Goal: Information Seeking & Learning: Learn about a topic

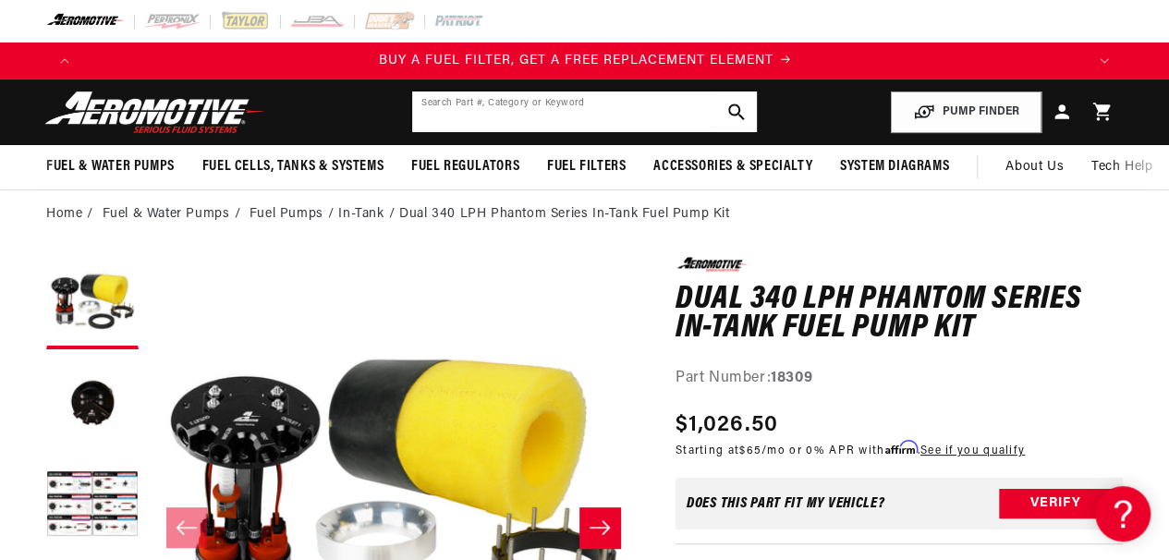
click at [457, 126] on input "text" at bounding box center [584, 112] width 345 height 41
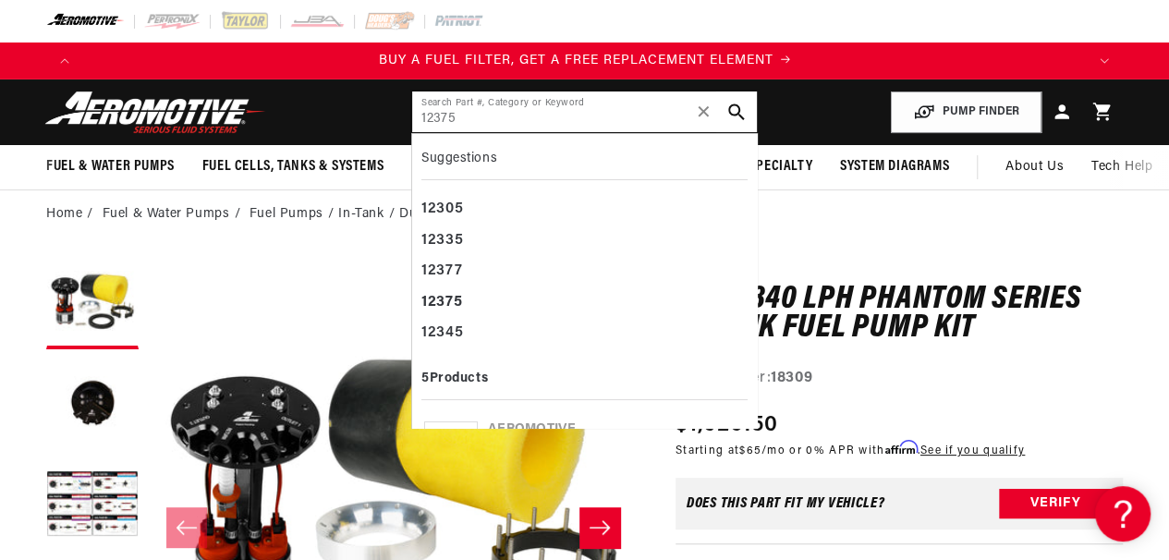
type input "12375"
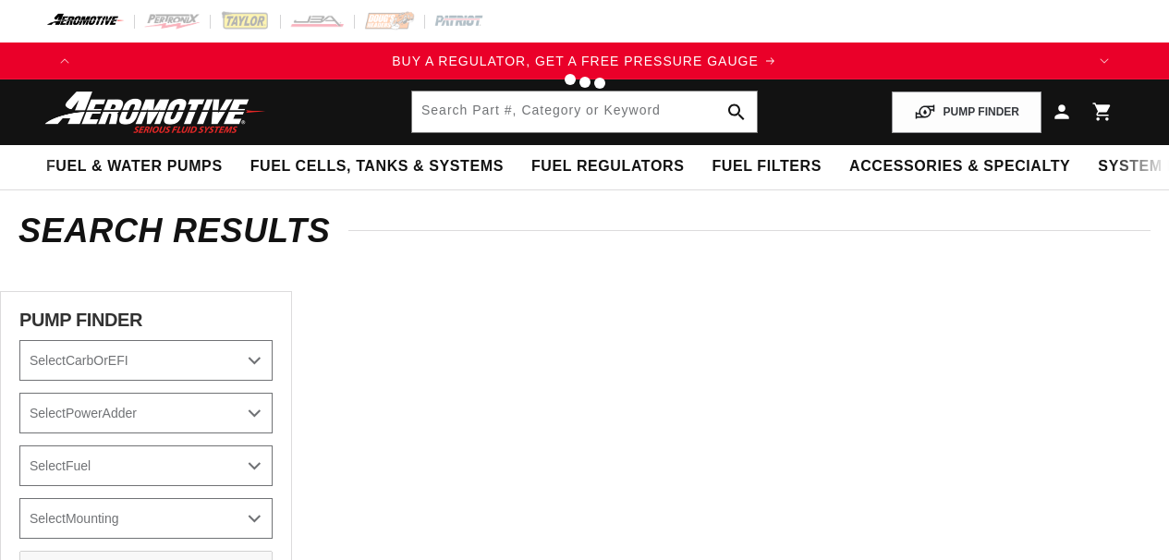
type input "12375"
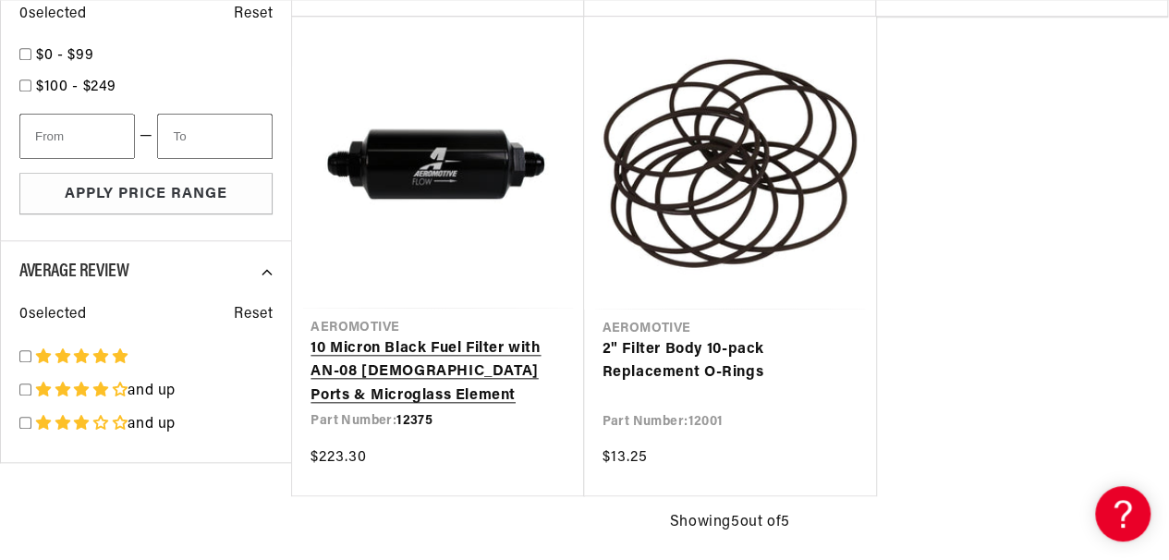
scroll to position [0, 1002]
click at [460, 366] on link "10 Micron Black Fuel Filter with AN-08 [DEMOGRAPHIC_DATA] Ports & Microglass El…" at bounding box center [438, 372] width 254 height 71
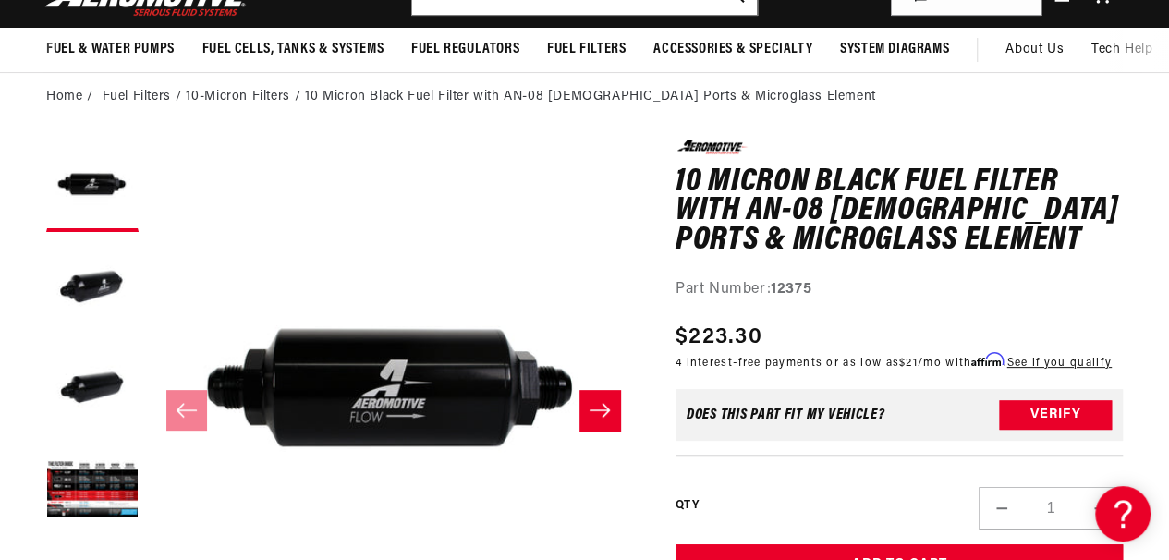
scroll to position [185, 0]
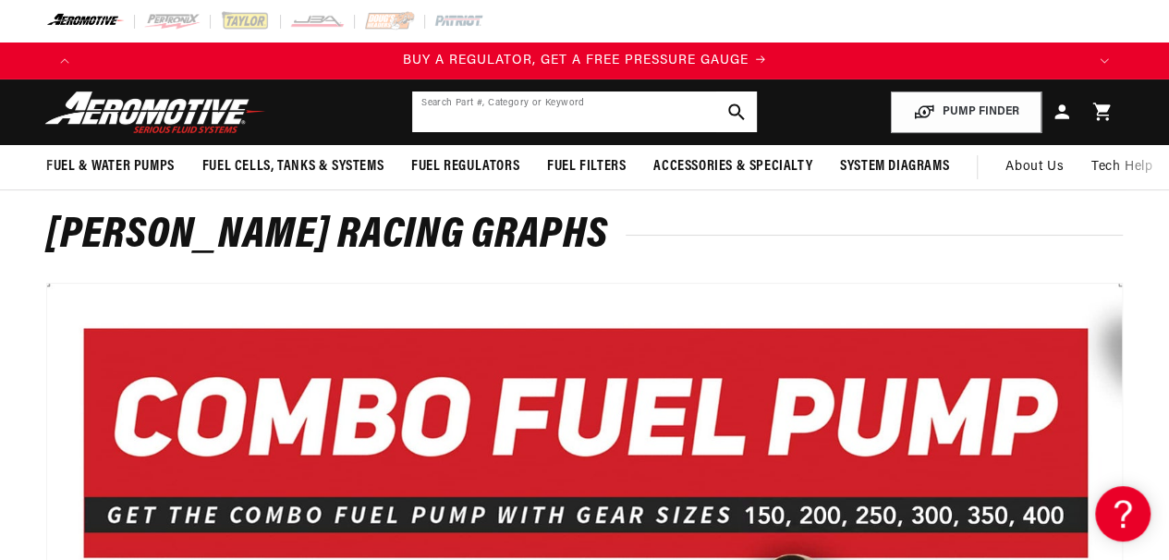
click at [462, 104] on input "text" at bounding box center [584, 112] width 345 height 41
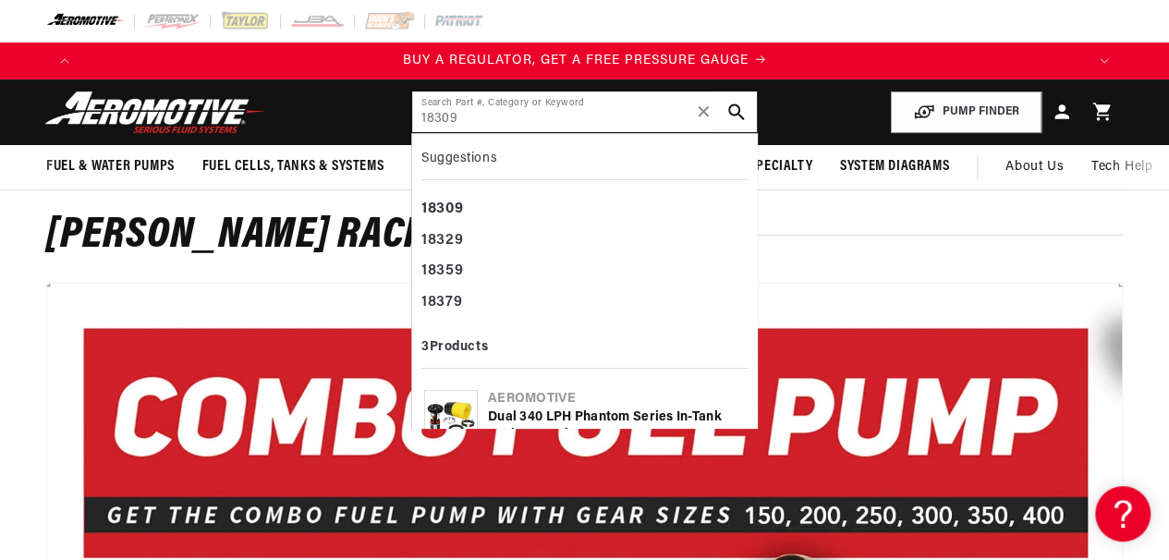
type input "18309"
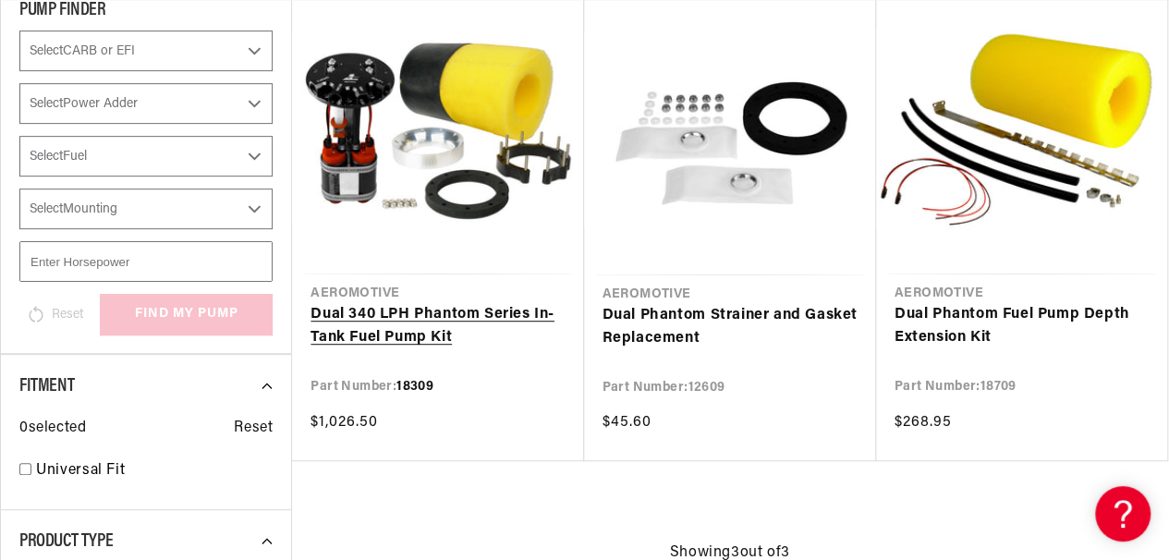
scroll to position [370, 0]
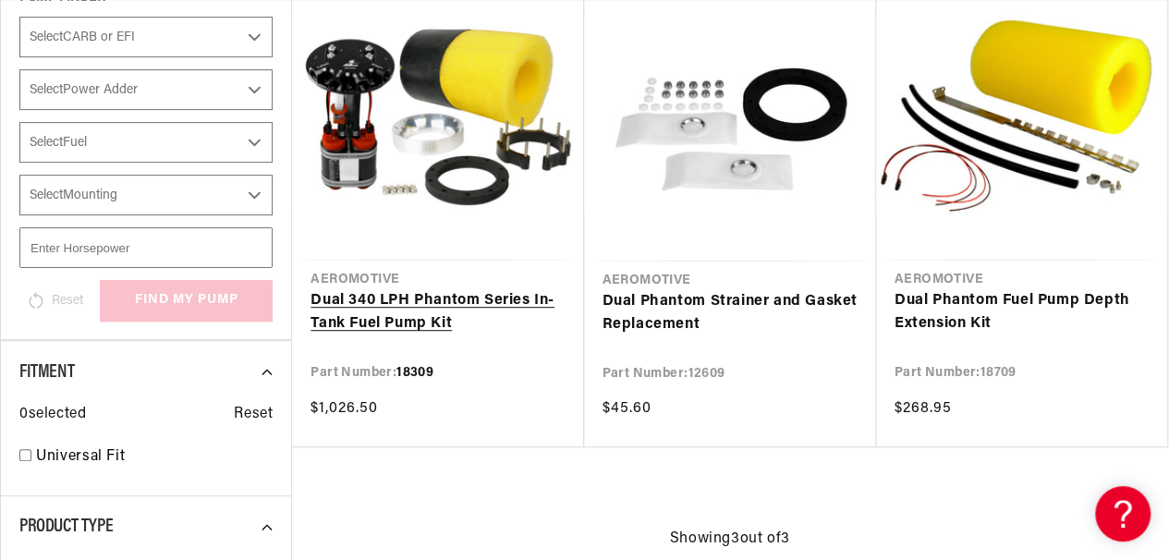
click at [375, 303] on link "Dual 340 LPH Phantom Series In-Tank Fuel Pump Kit" at bounding box center [438, 312] width 254 height 47
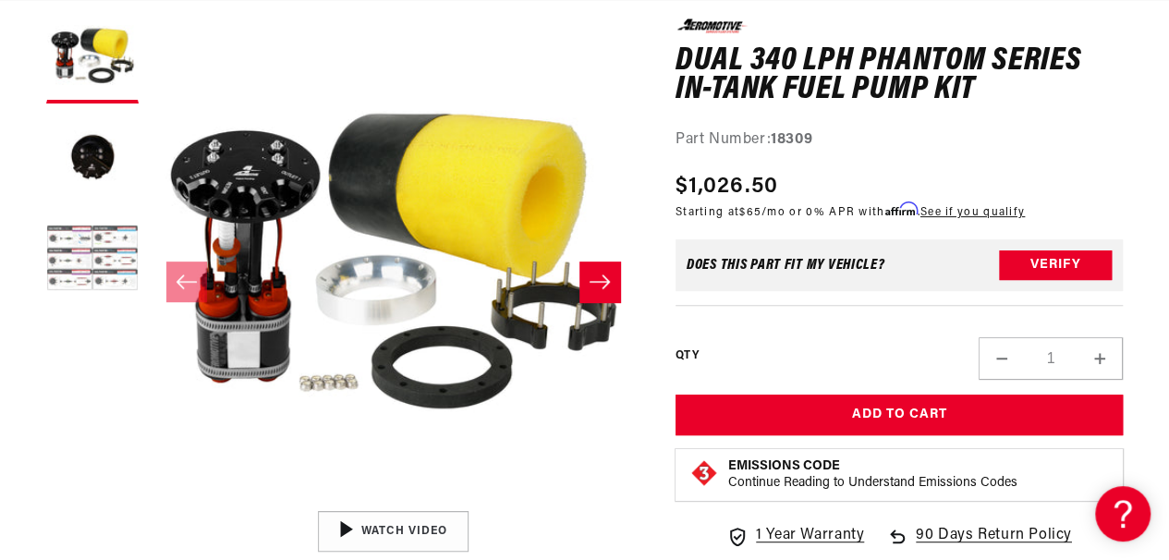
click at [50, 247] on button "Load image 3 in gallery view" at bounding box center [92, 260] width 92 height 92
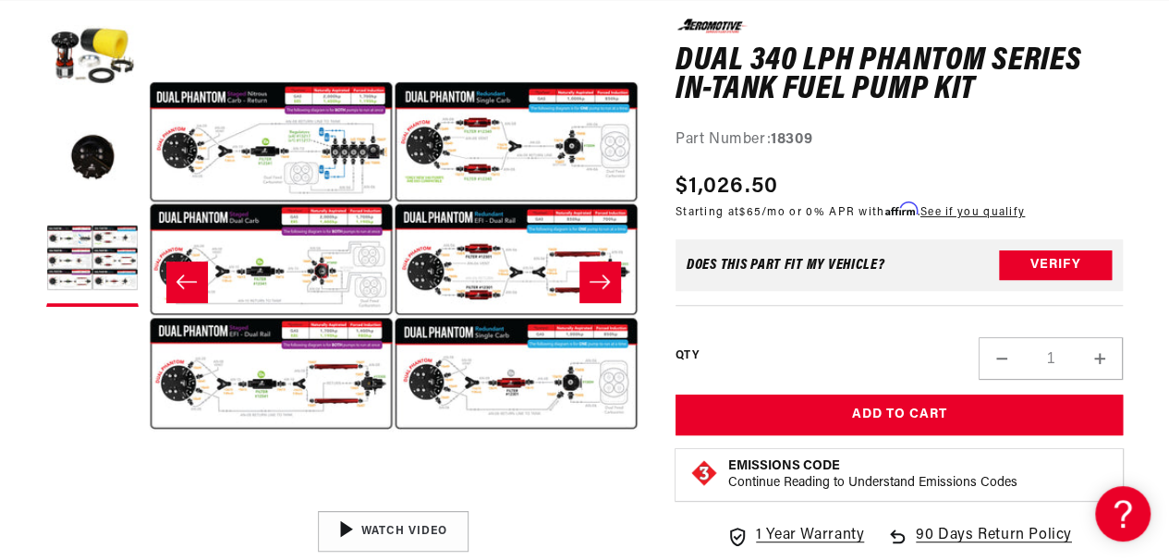
scroll to position [0, 1002]
click at [149, 502] on button "Open media 3 in modal" at bounding box center [149, 502] width 0 height 0
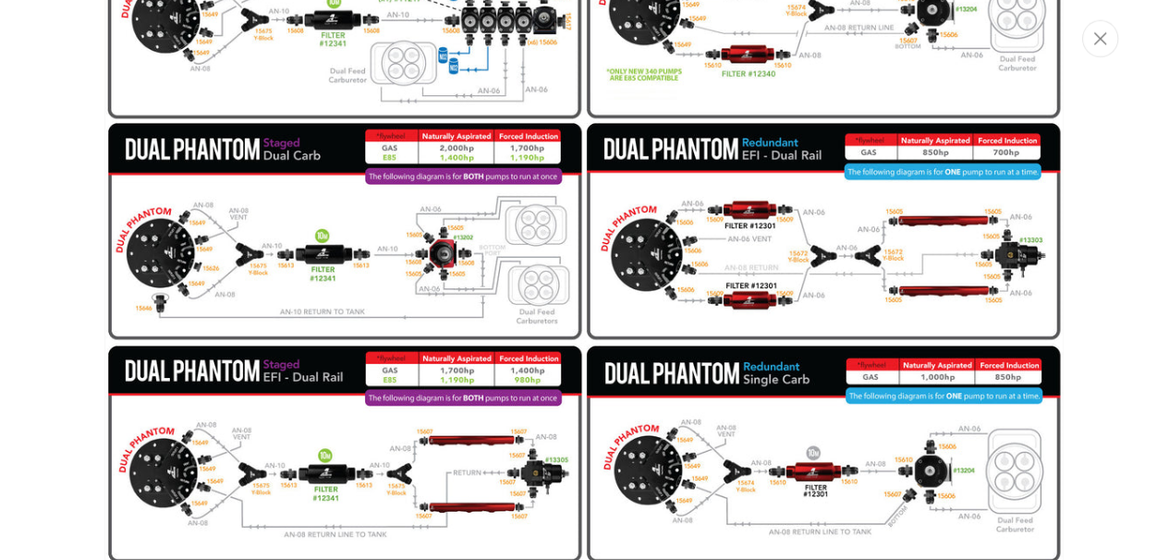
scroll to position [0, 2024]
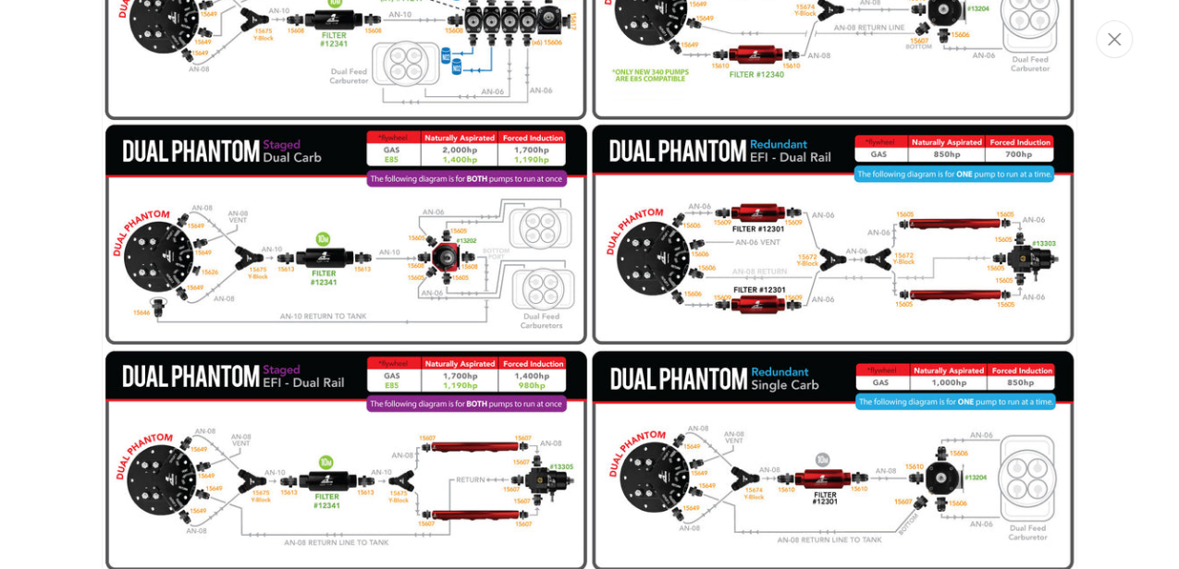
click at [331, 461] on img "Media gallery" at bounding box center [589, 230] width 975 height 699
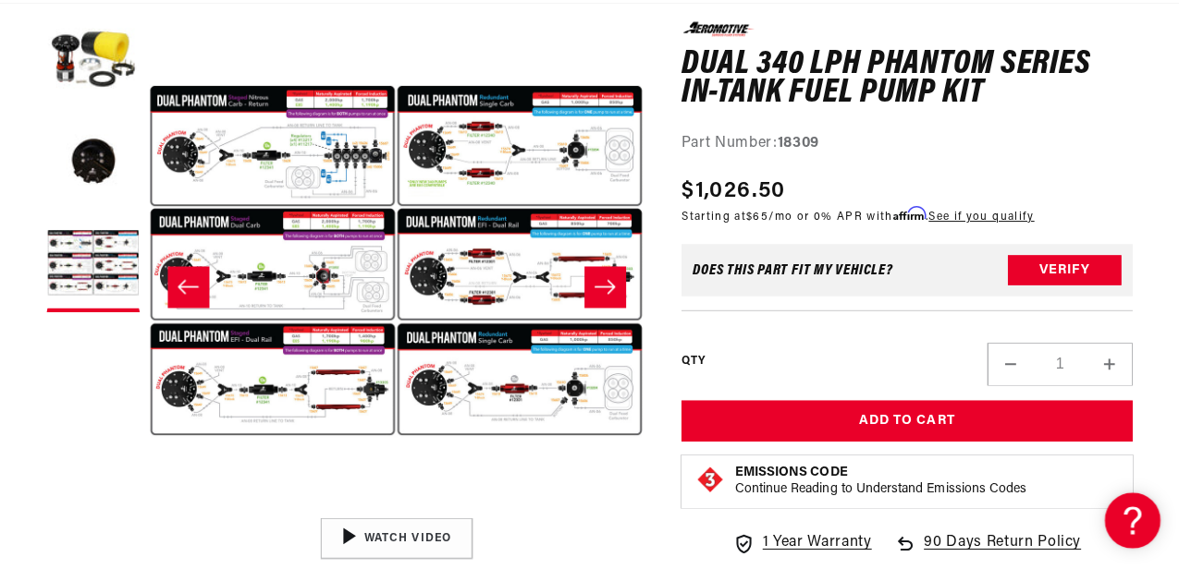
scroll to position [1767, 0]
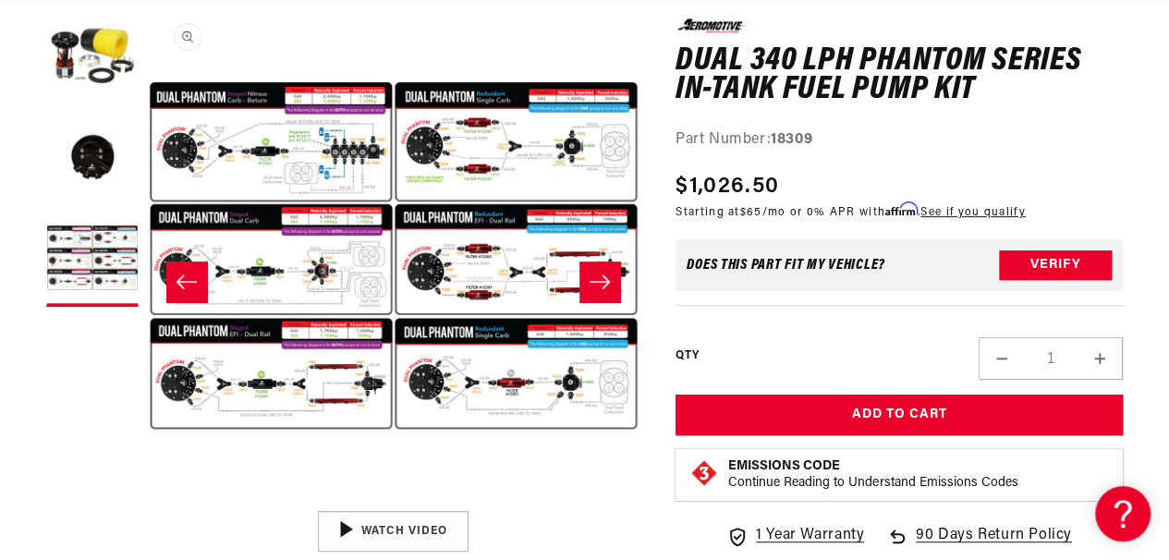
click at [149, 502] on button "Open media 3 in modal" at bounding box center [149, 502] width 0 height 0
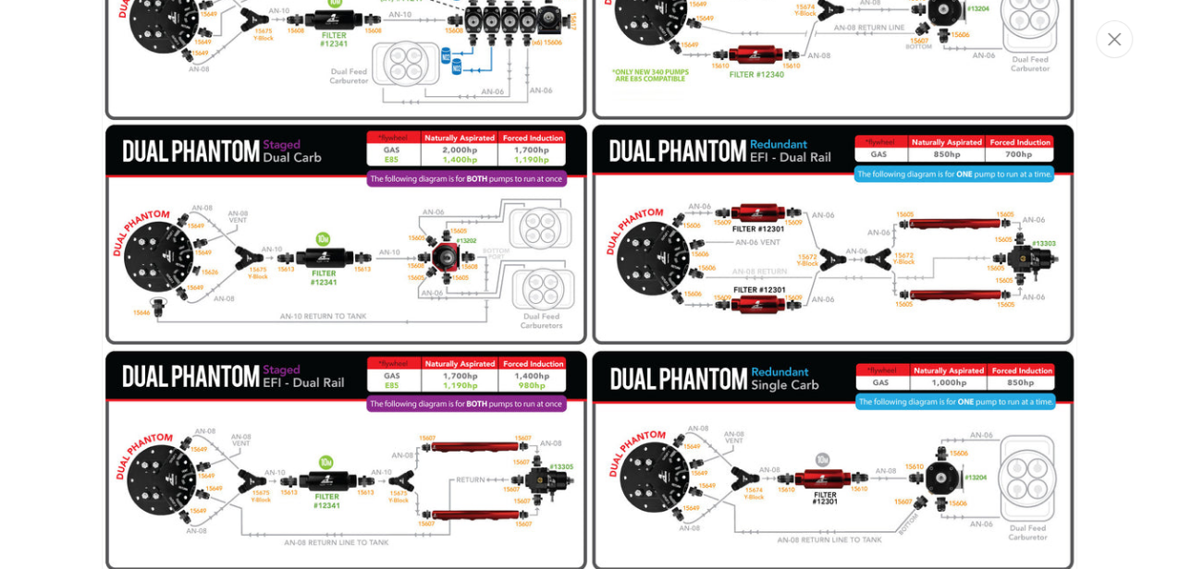
scroll to position [0, 1011]
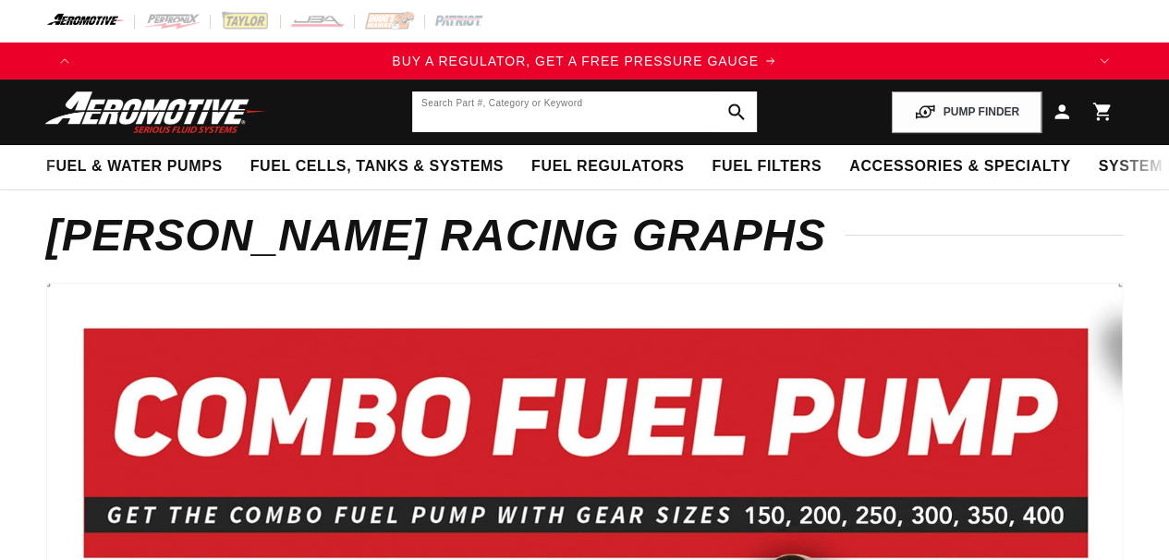
click at [468, 106] on input "text" at bounding box center [584, 112] width 345 height 41
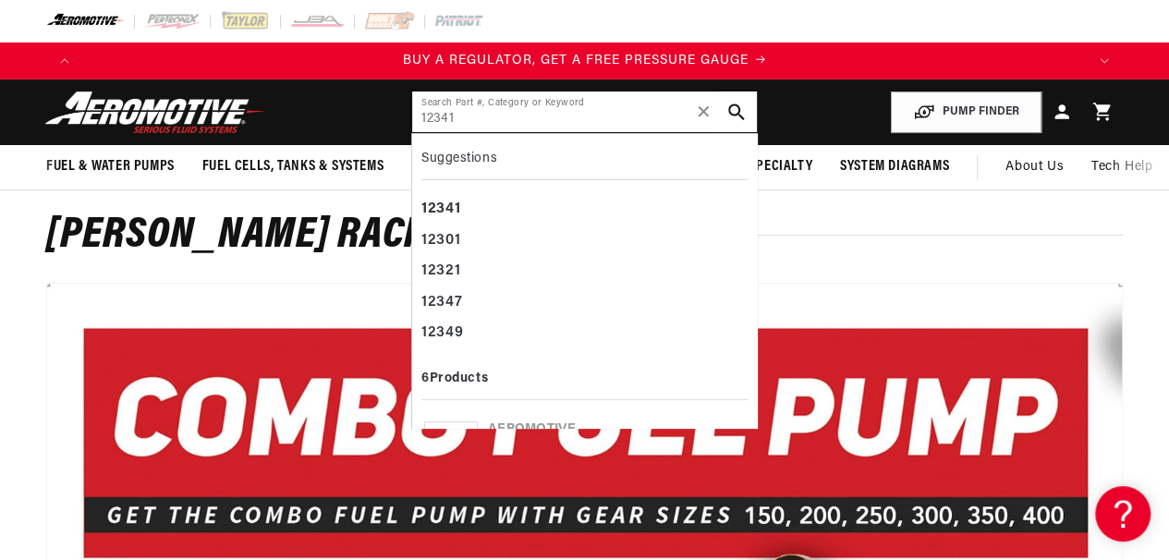
type input "12341"
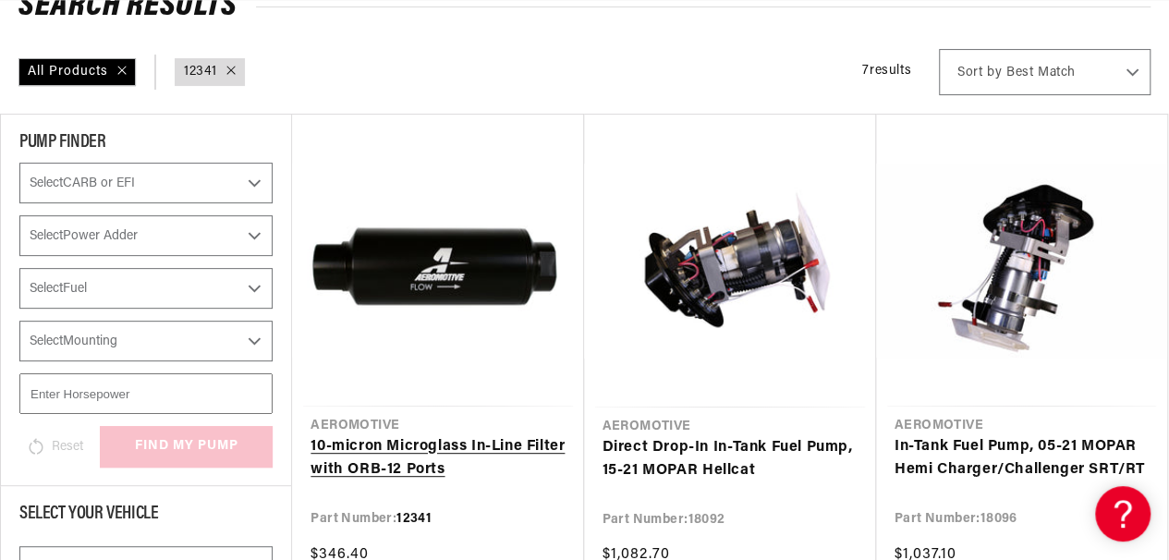
scroll to position [246, 0]
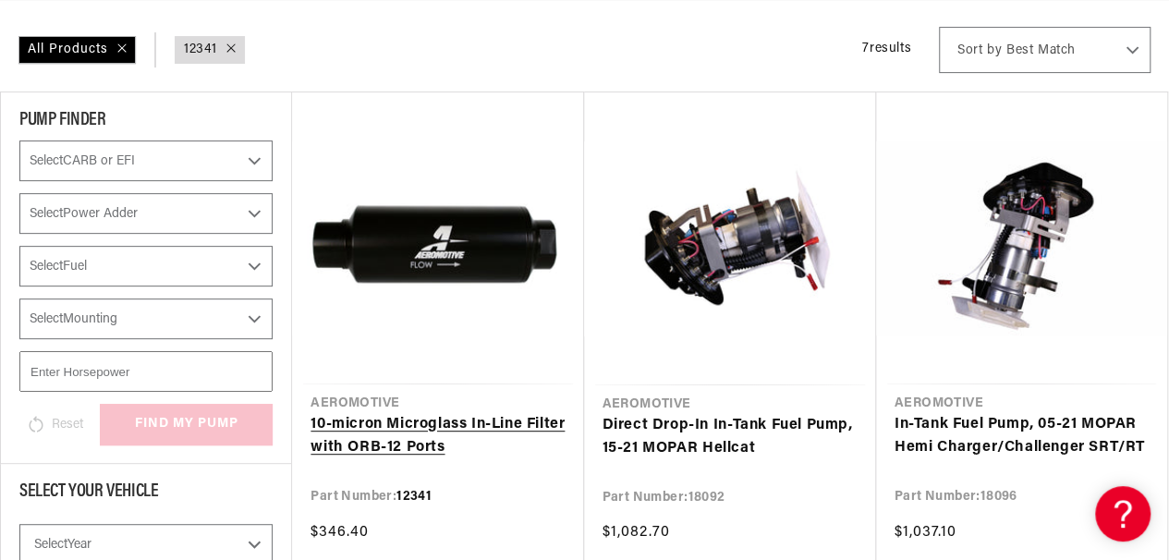
click at [407, 432] on link "10-micron Microglass In-Line Filter with ORB-12 Ports" at bounding box center [438, 436] width 254 height 47
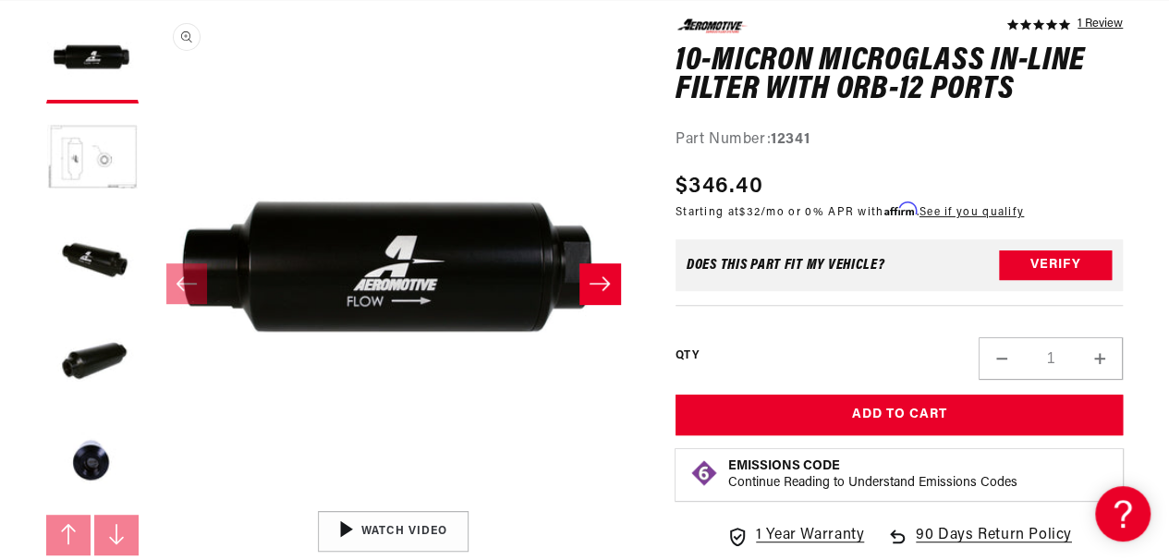
scroll to position [0, 2005]
click at [81, 166] on button "Load image 2 in gallery view" at bounding box center [92, 159] width 92 height 92
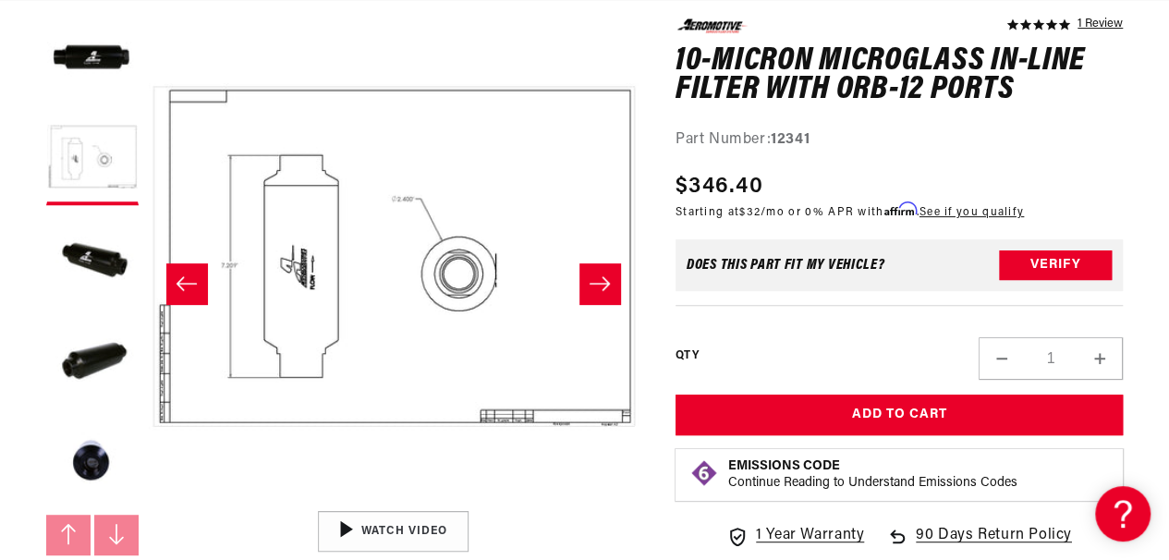
scroll to position [0, 1002]
